Goal: Information Seeking & Learning: Learn about a topic

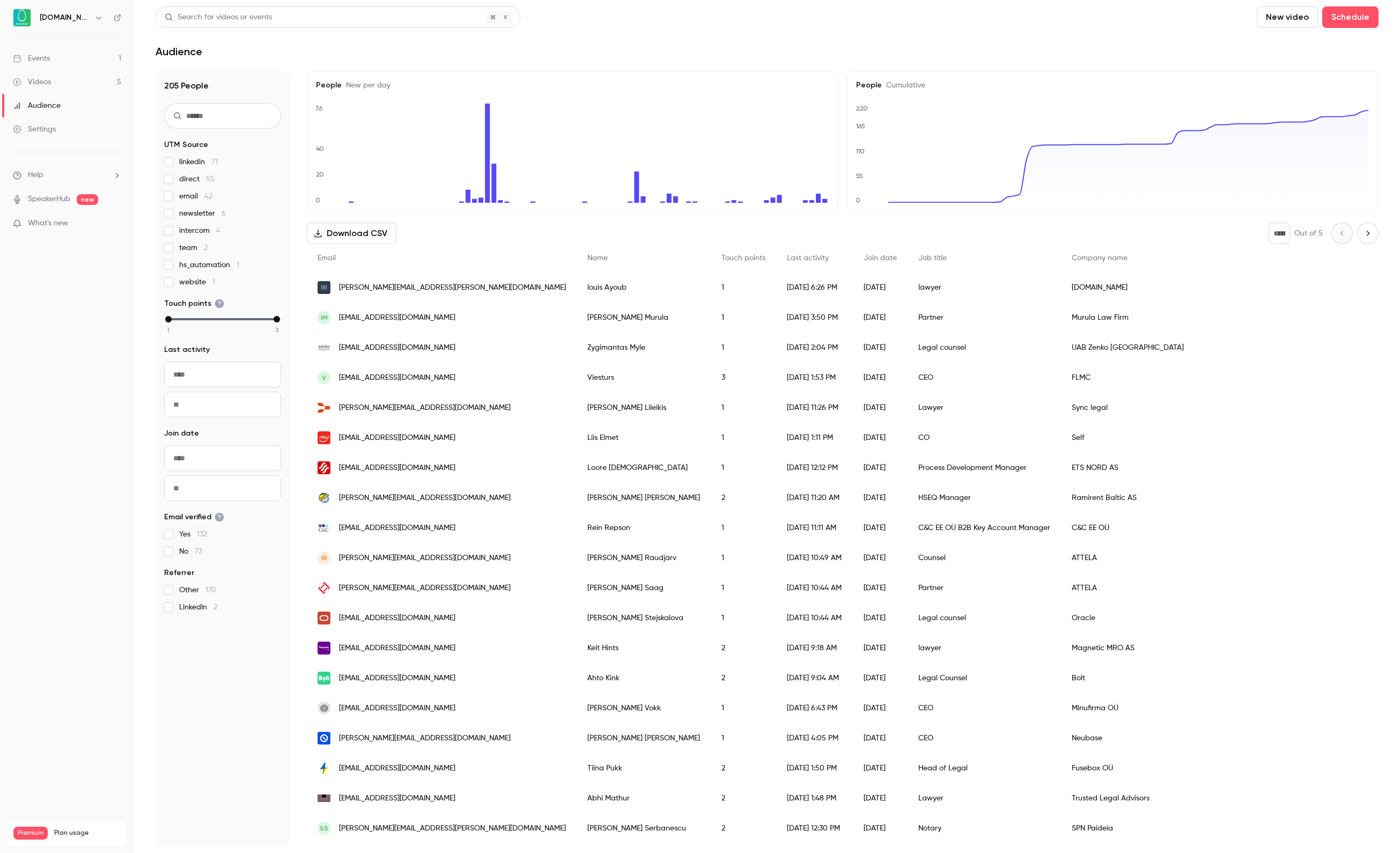
click at [76, 55] on link "Events 1" at bounding box center [67, 58] width 134 height 23
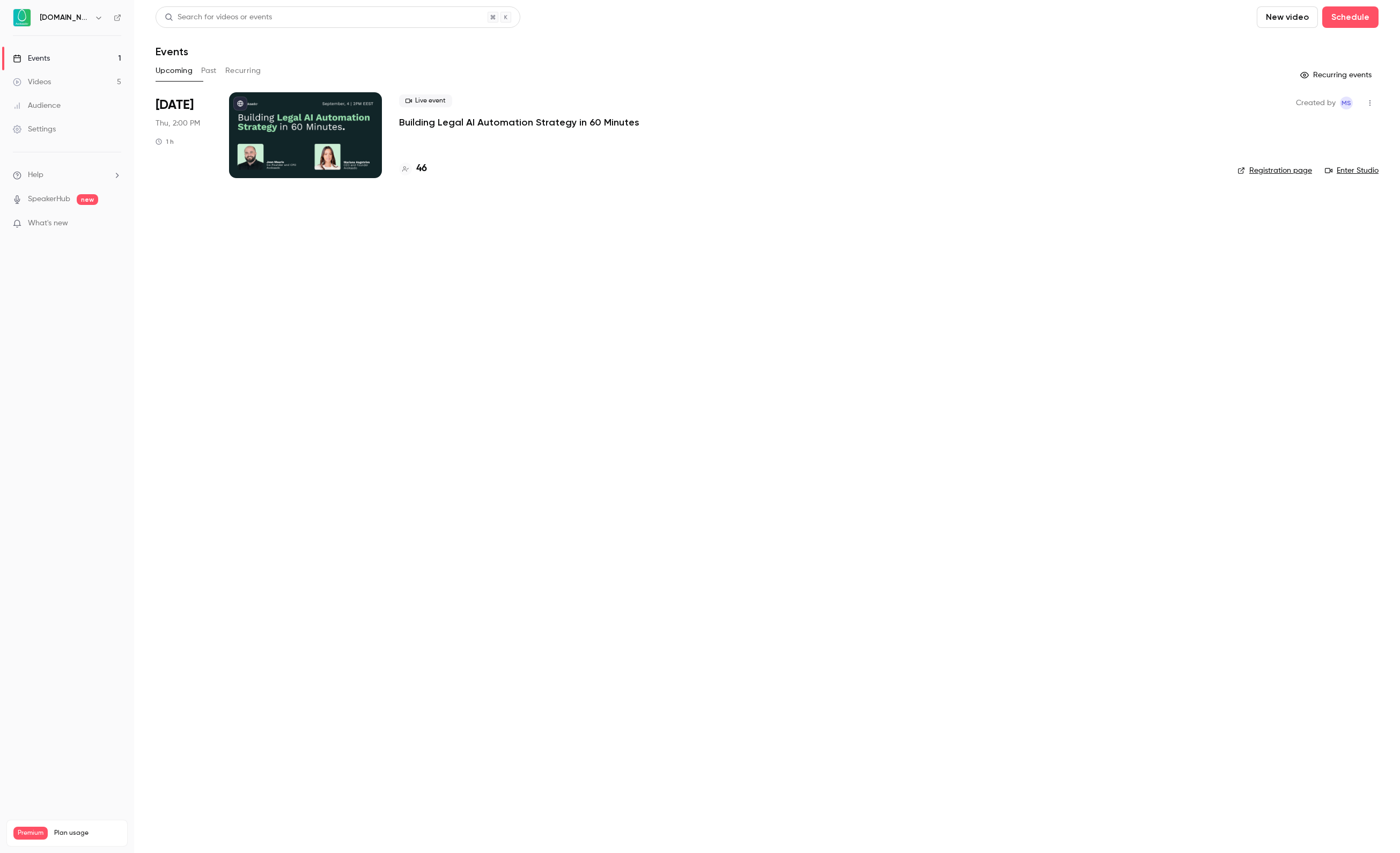
click at [329, 134] on div at bounding box center [306, 135] width 153 height 86
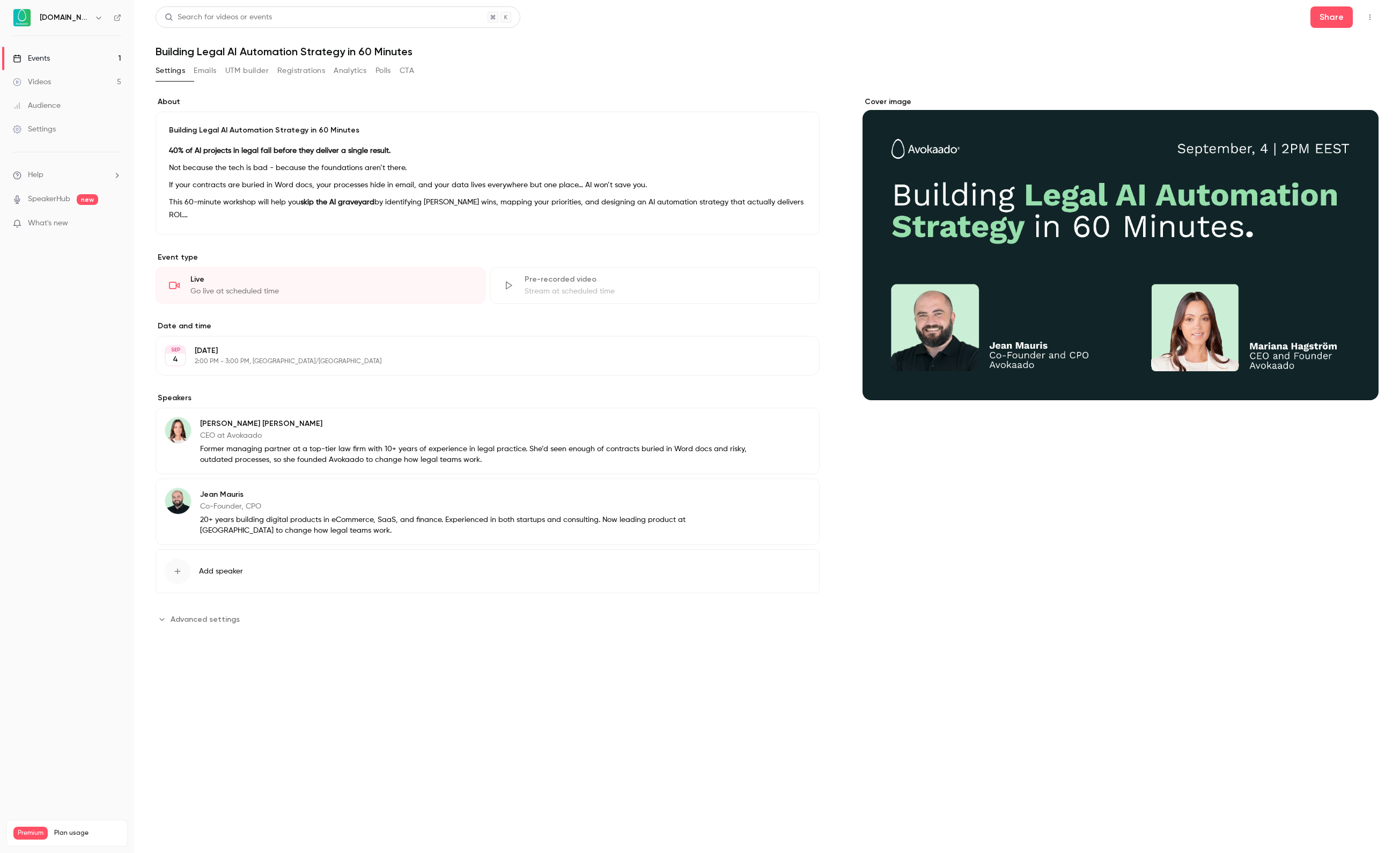
click at [42, 58] on div "Events" at bounding box center [31, 58] width 37 height 10
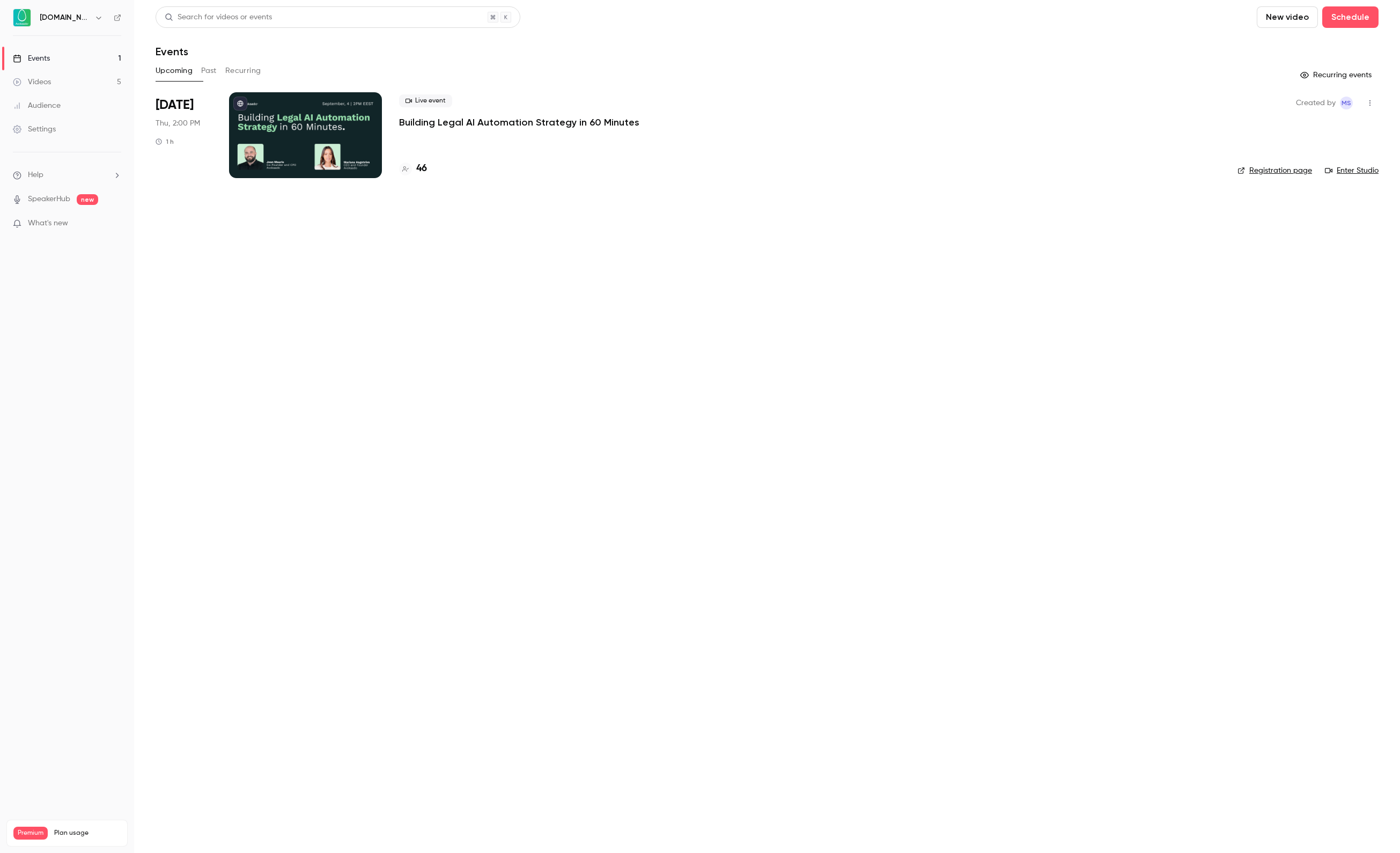
click at [326, 150] on div at bounding box center [306, 135] width 153 height 86
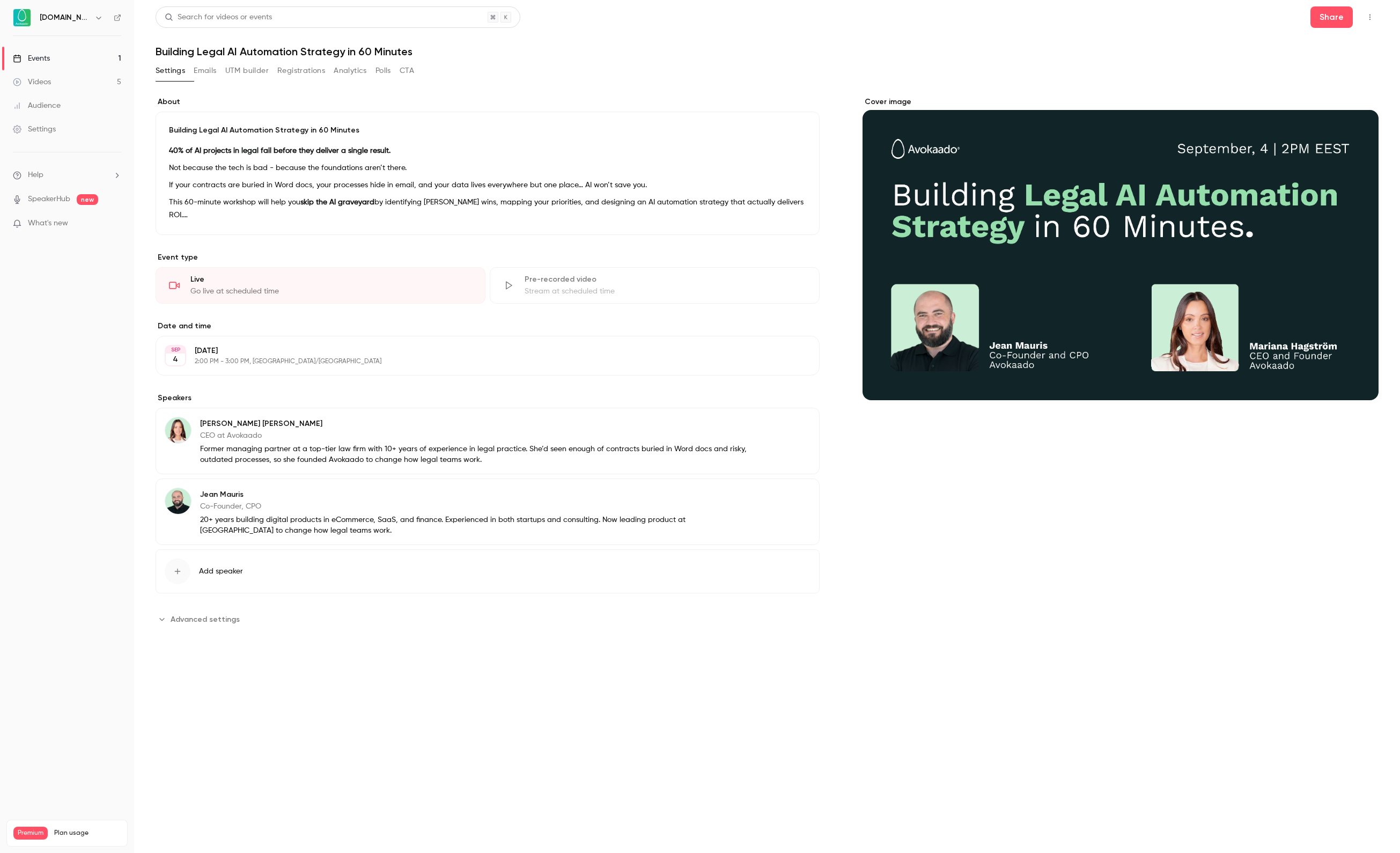
click at [59, 50] on link "Events 1" at bounding box center [67, 58] width 134 height 23
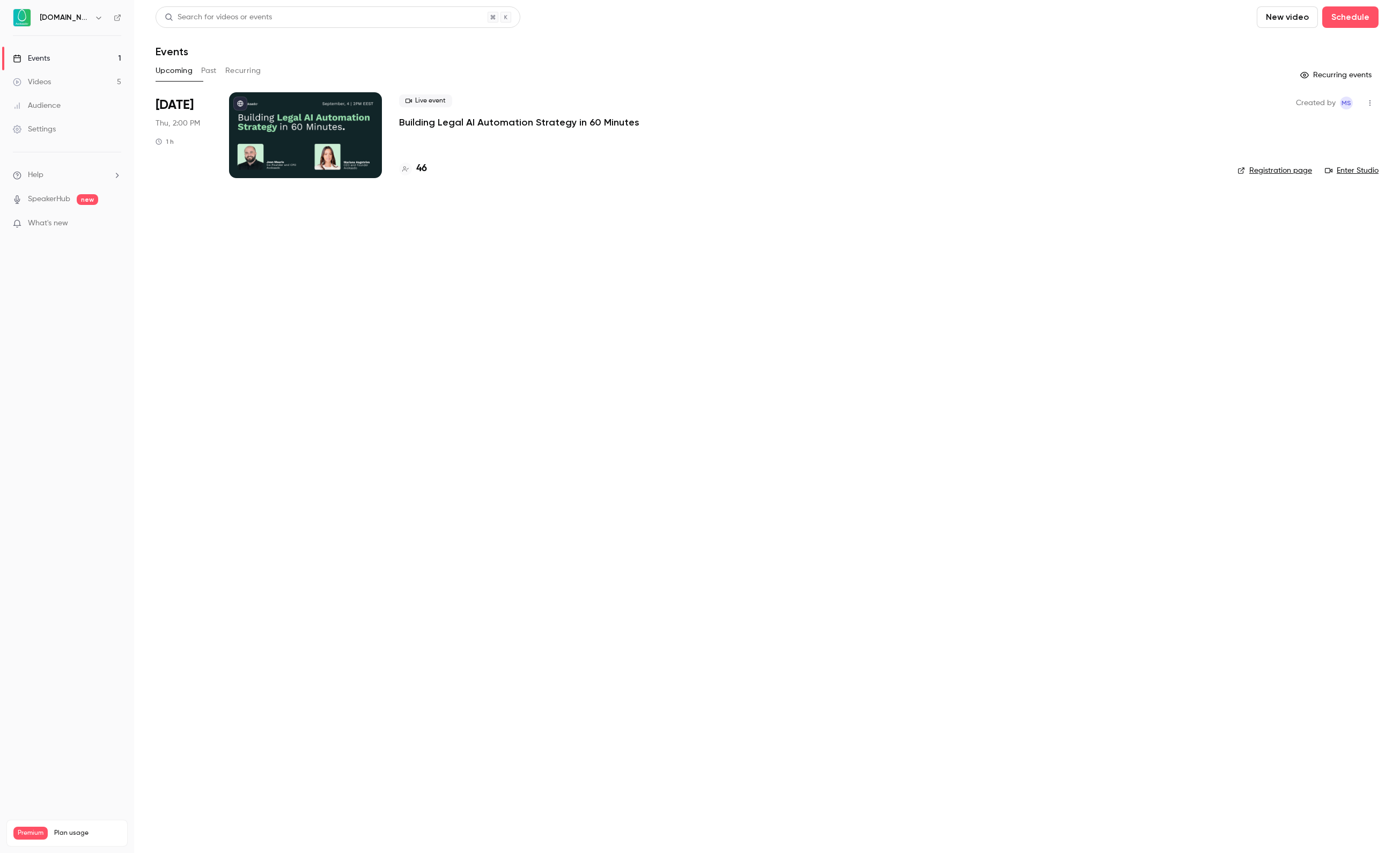
click at [470, 120] on p "Building Legal AI Automation Strategy in 60 Minutes" at bounding box center [519, 122] width 240 height 13
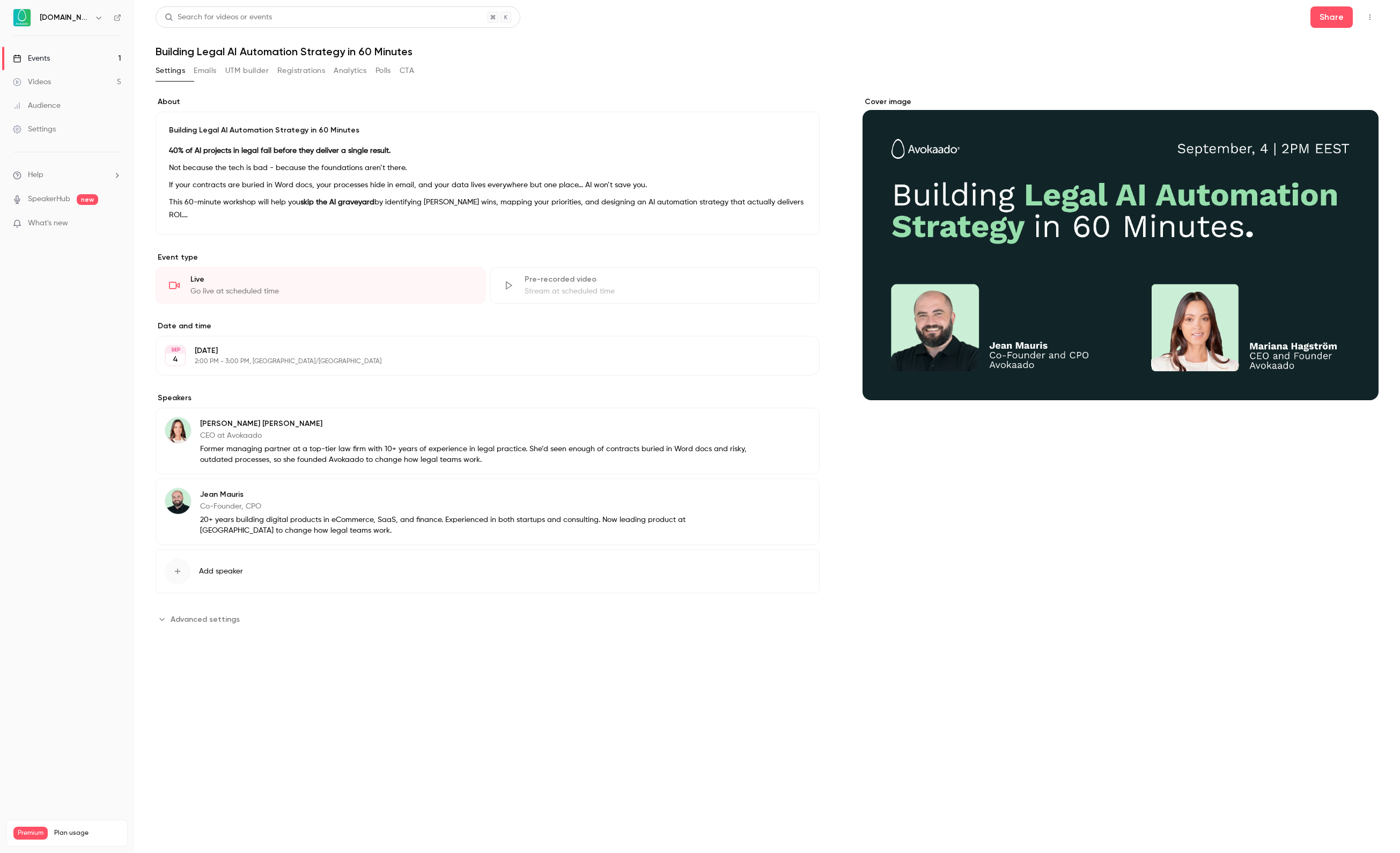
click at [325, 73] on button "Registrations" at bounding box center [301, 71] width 48 height 17
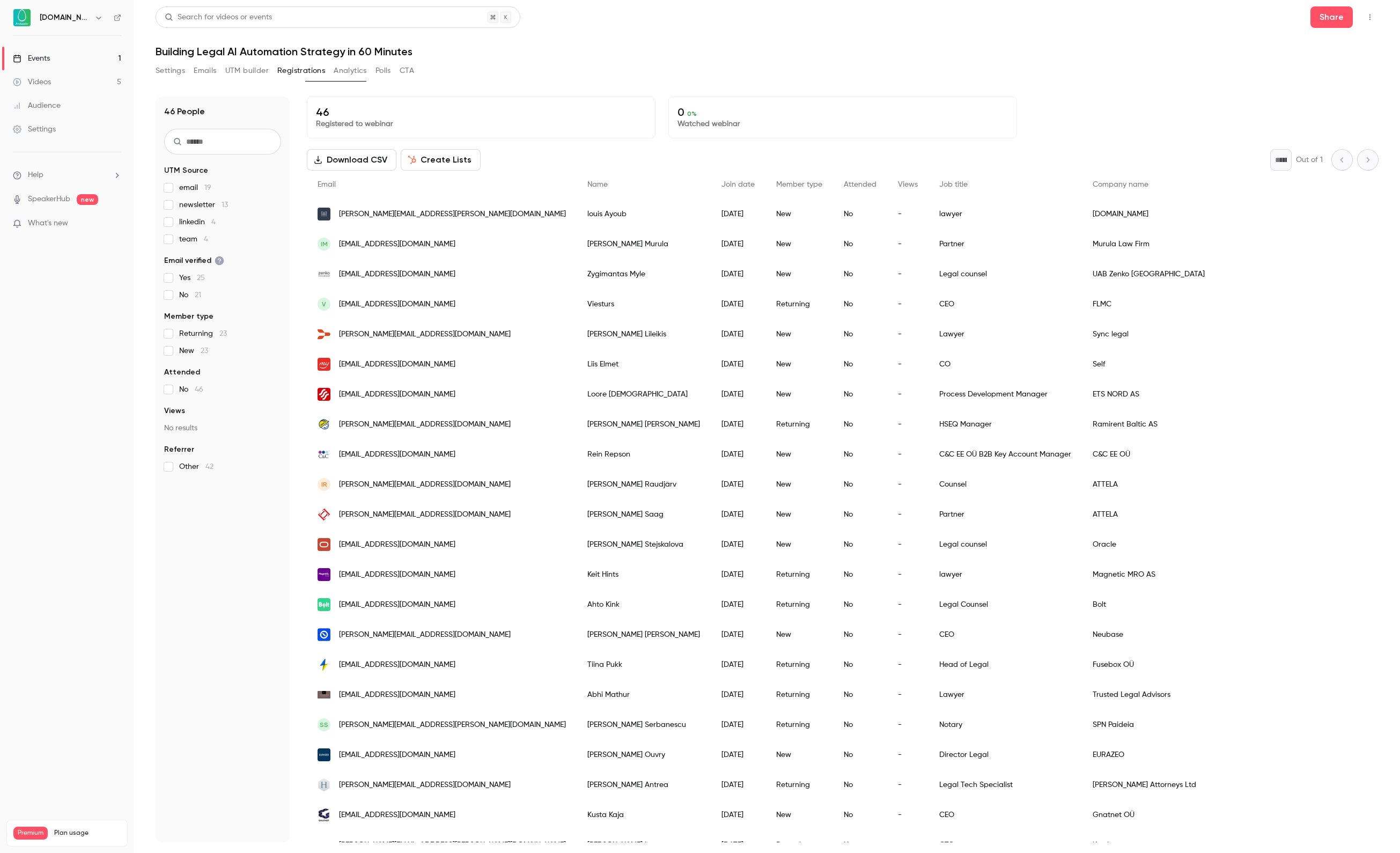
click at [184, 225] on span "linkedin 4" at bounding box center [197, 222] width 37 height 10
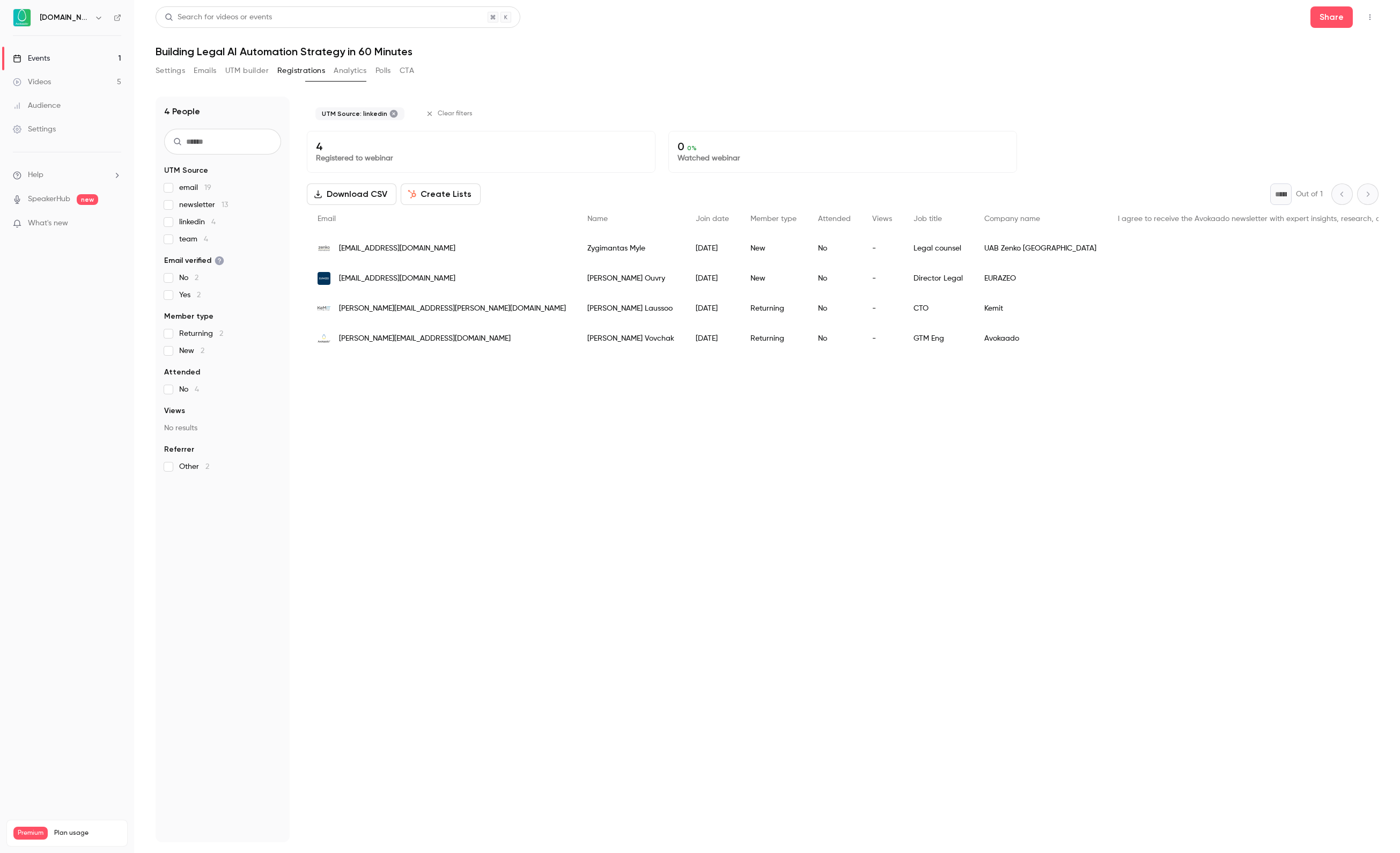
click at [184, 225] on span "linkedin 4" at bounding box center [197, 222] width 37 height 10
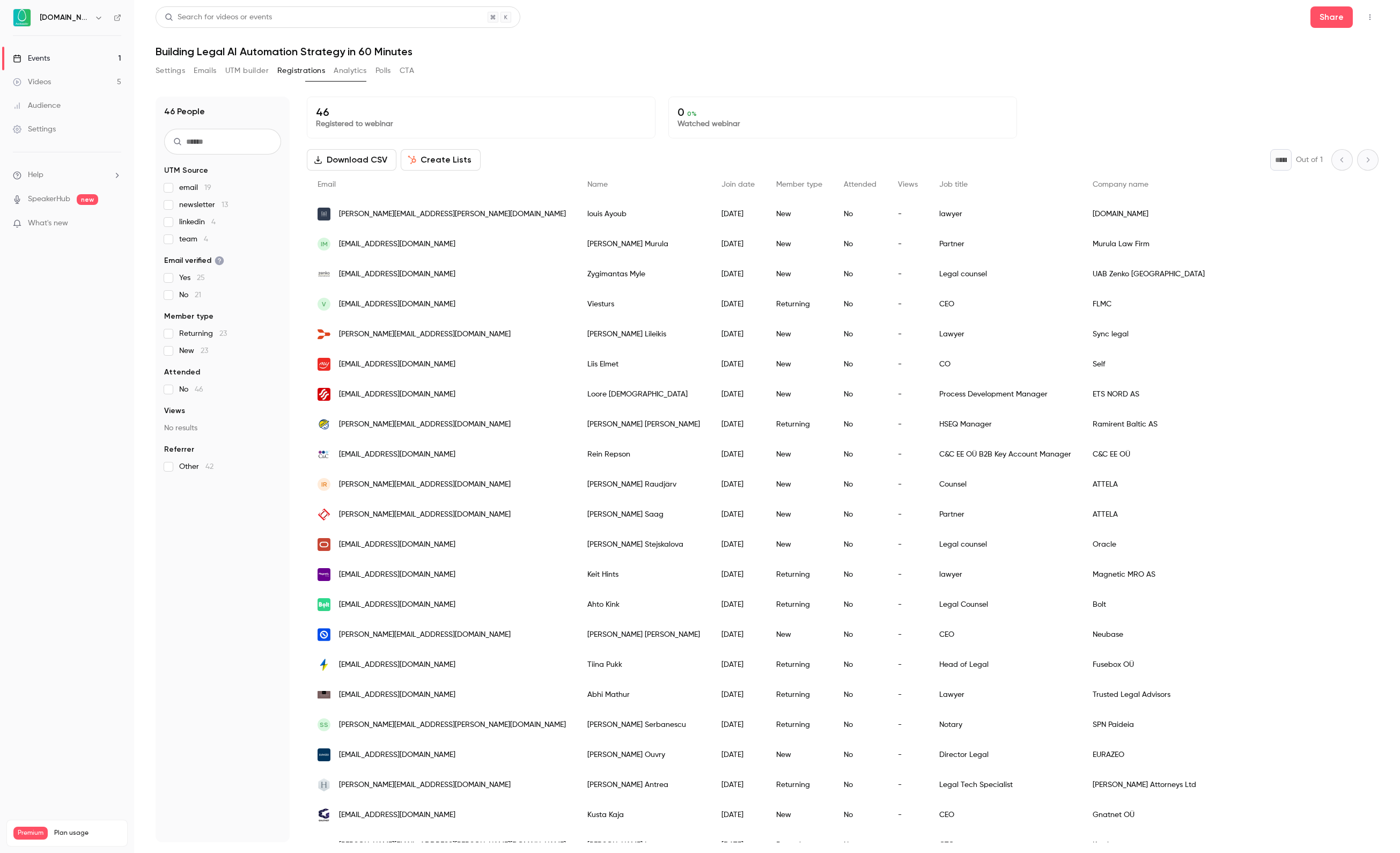
click at [66, 83] on link "Videos 5" at bounding box center [67, 82] width 134 height 23
